Goal: Download file/media

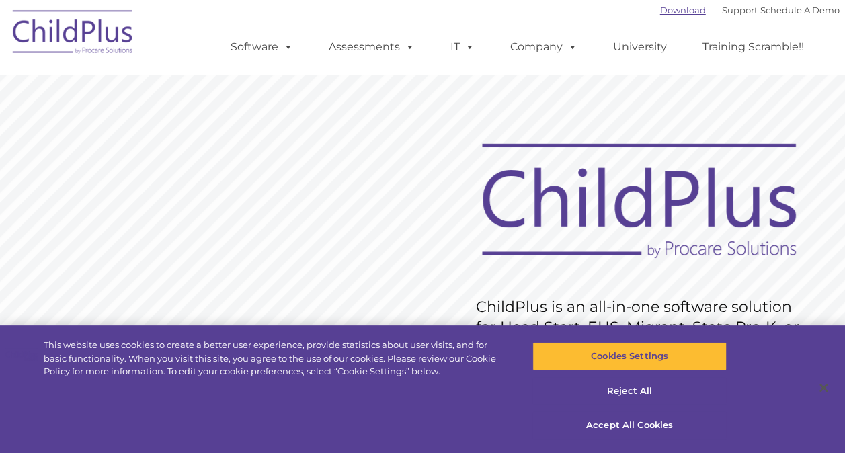
click at [671, 9] on link "Download" at bounding box center [683, 10] width 46 height 11
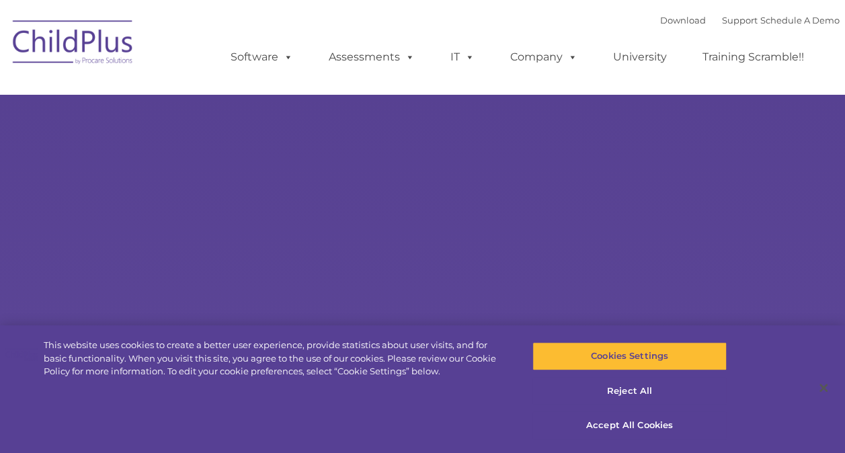
select select "MEDIUM"
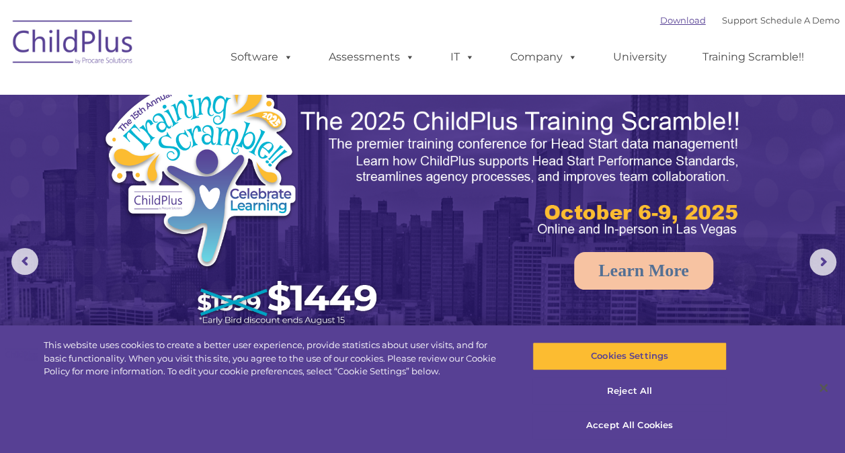
click at [660, 19] on link "Download" at bounding box center [683, 20] width 46 height 11
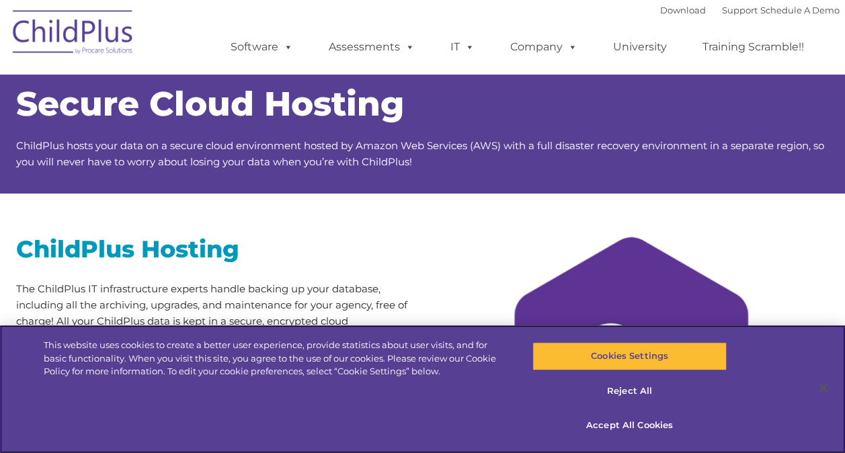
scroll to position [396, 0]
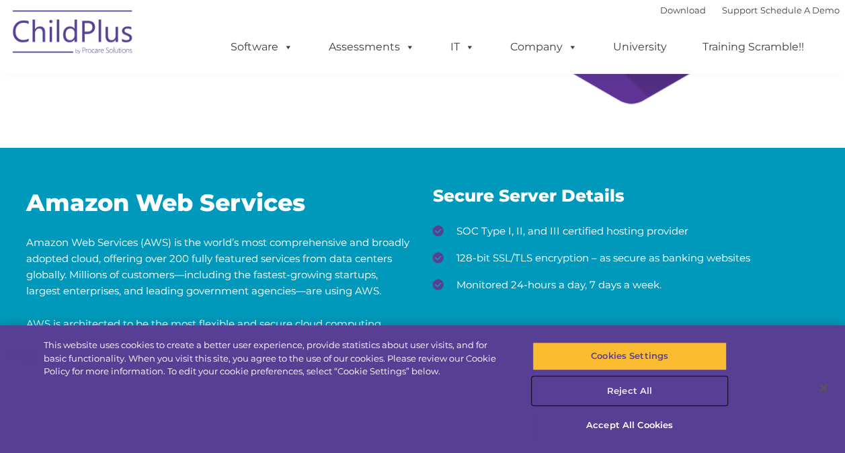
click at [633, 385] on button "Reject All" at bounding box center [629, 391] width 194 height 28
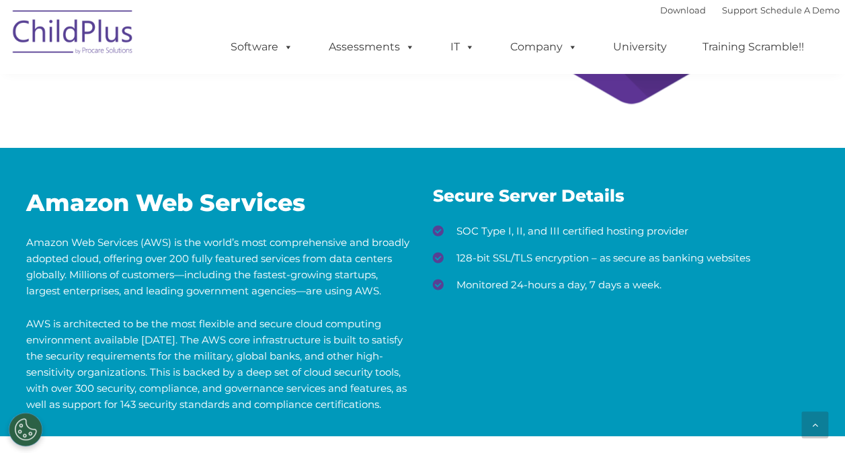
scroll to position [792, 0]
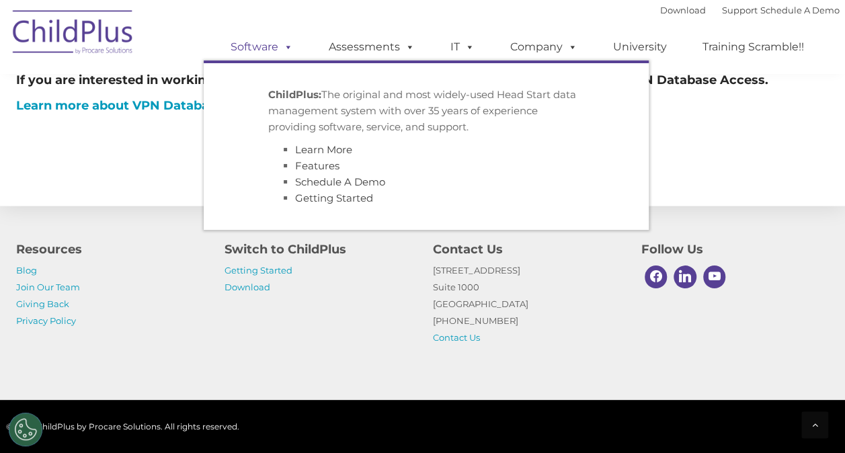
click at [286, 53] on span at bounding box center [285, 46] width 15 height 13
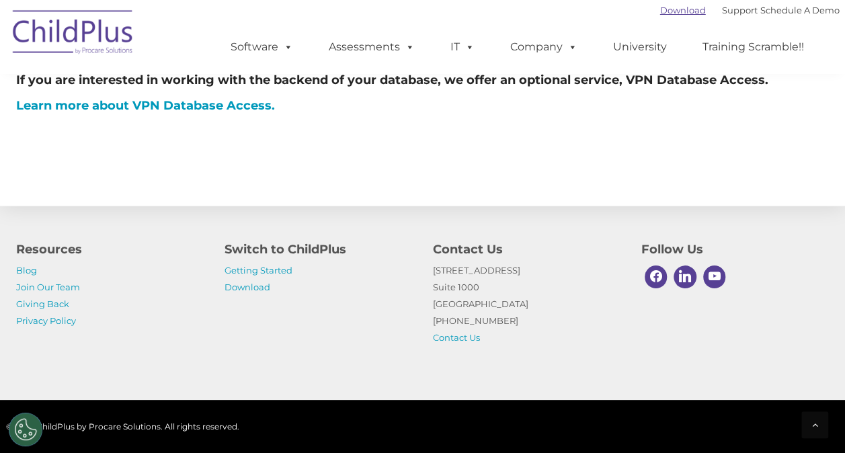
click at [660, 5] on link "Download" at bounding box center [683, 10] width 46 height 11
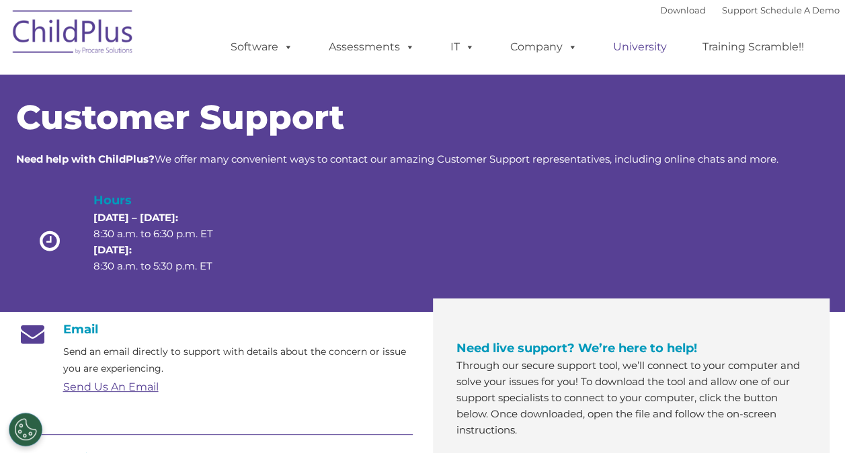
click at [635, 48] on link "University" at bounding box center [640, 47] width 81 height 27
